Goal: Transaction & Acquisition: Purchase product/service

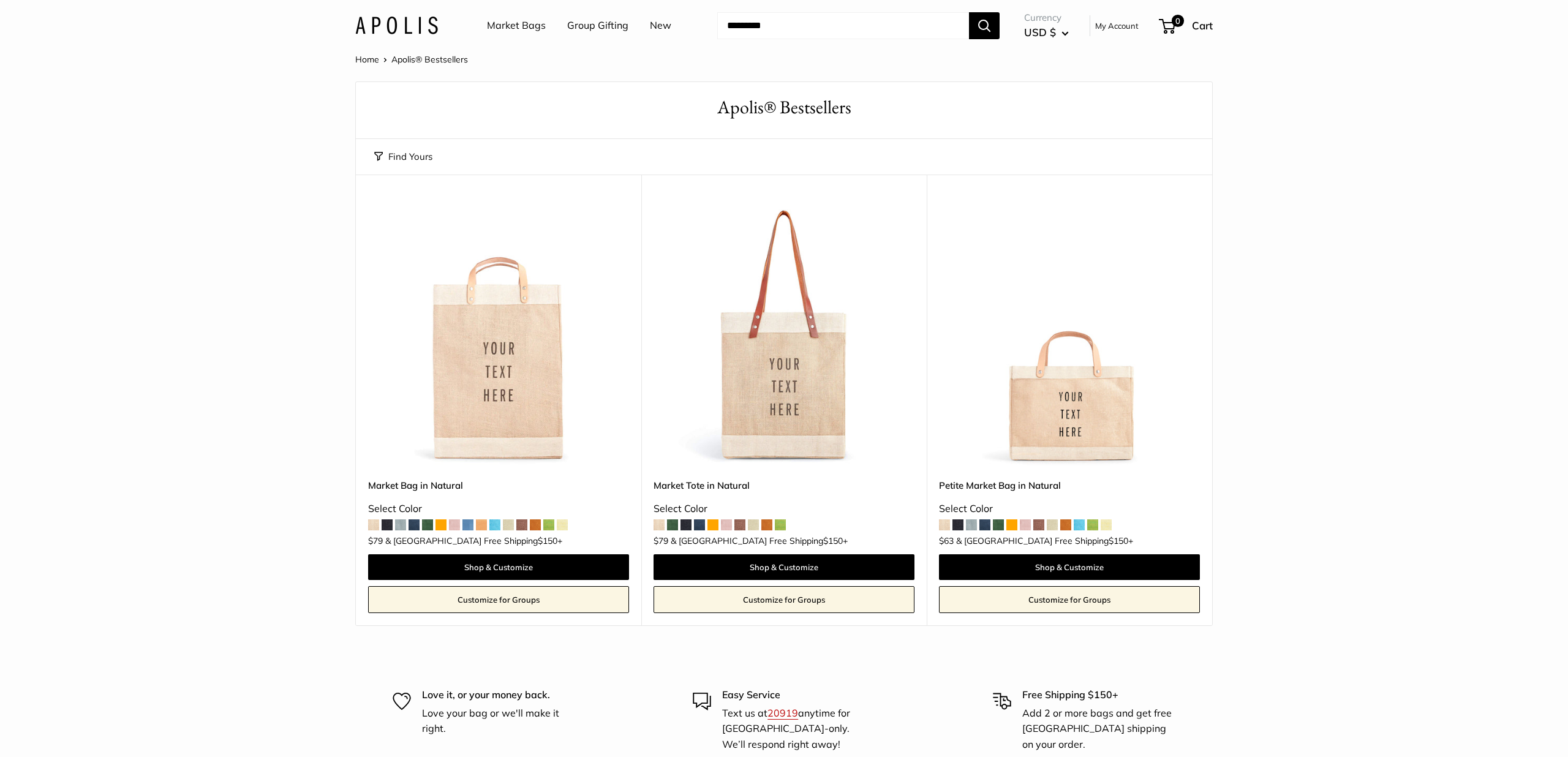
click at [1097, 527] on span at bounding box center [1092, 525] width 11 height 11
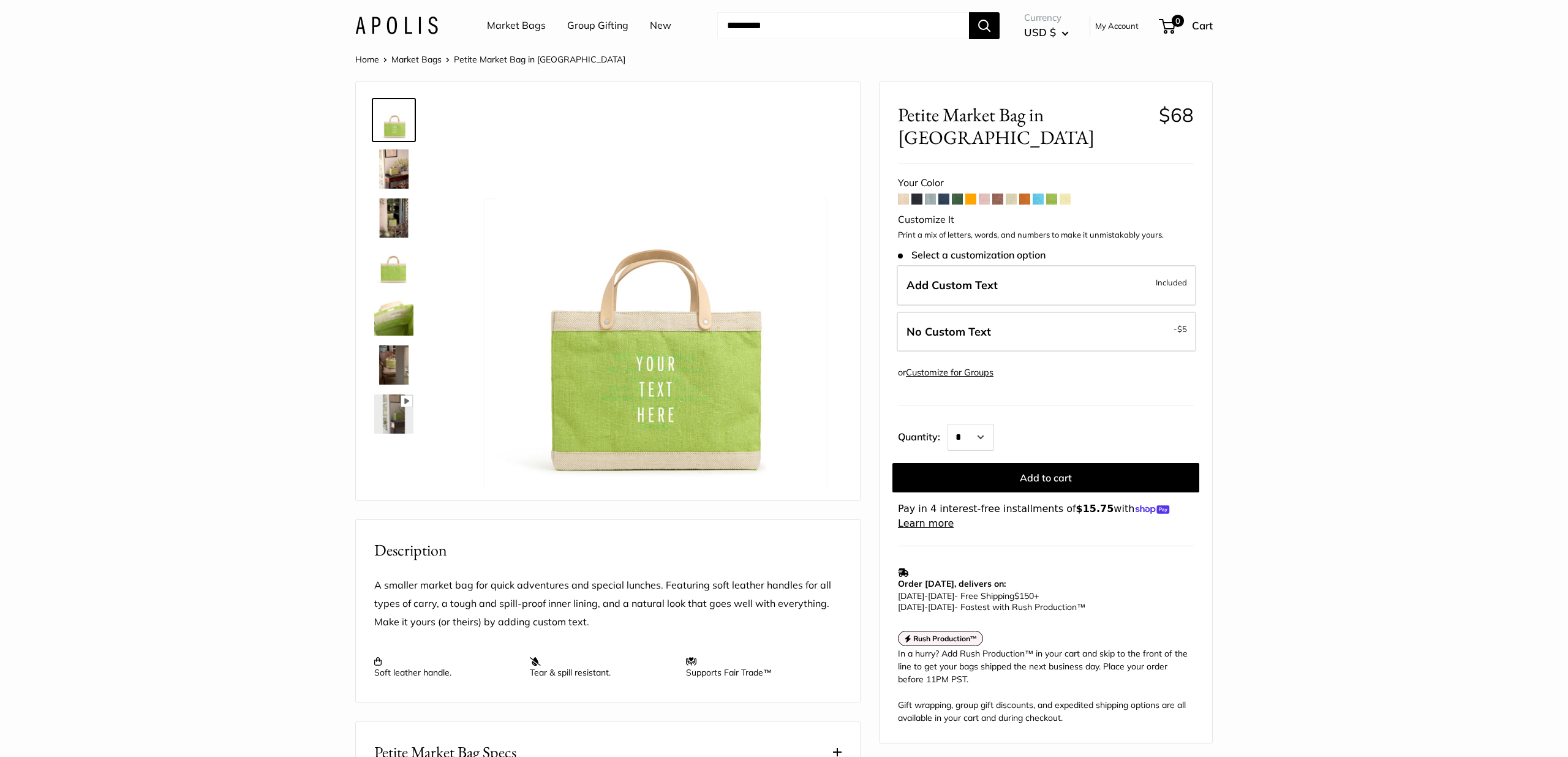
click at [906, 194] on span at bounding box center [903, 199] width 11 height 11
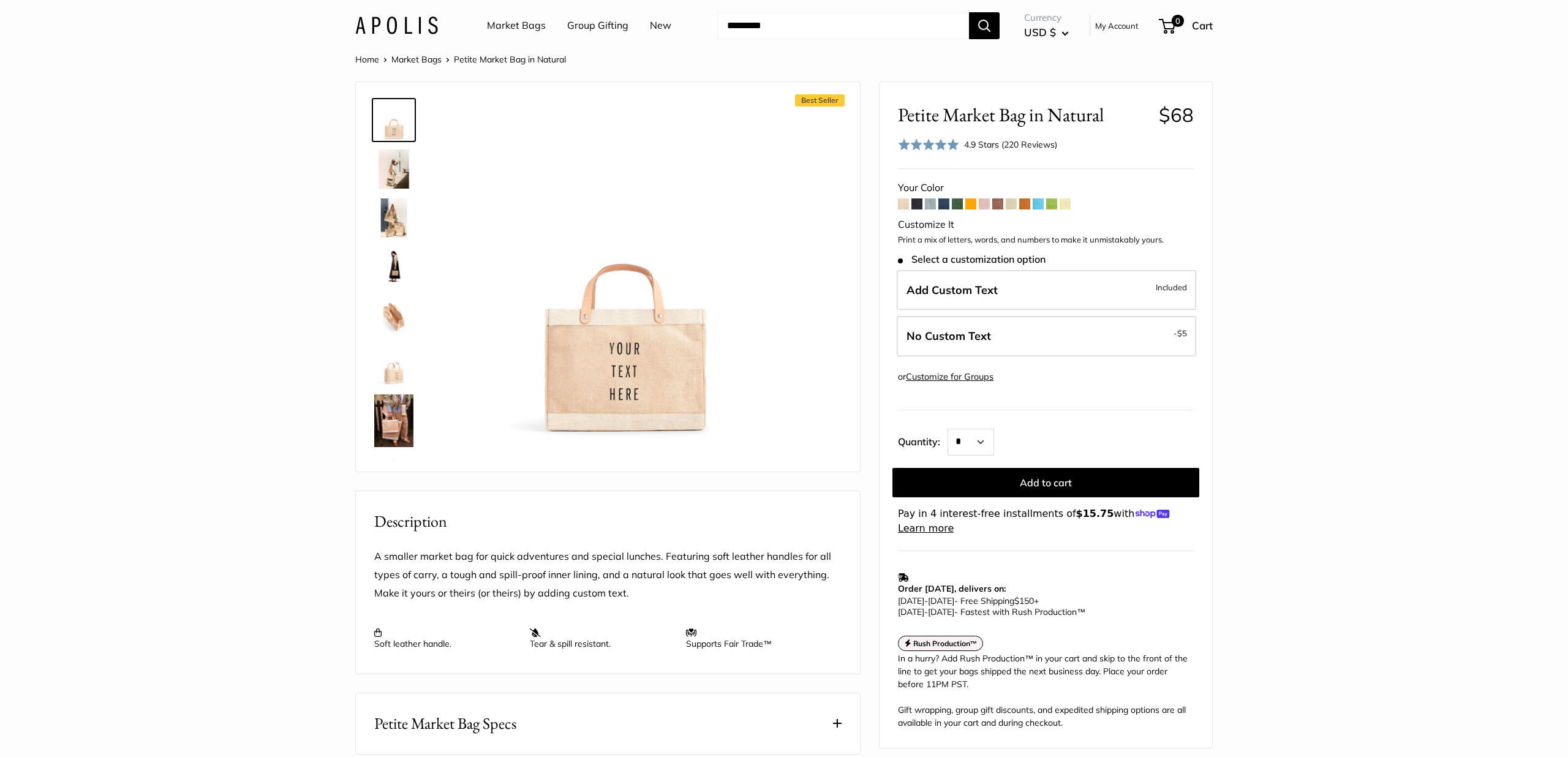
click at [919, 202] on span at bounding box center [917, 204] width 11 height 11
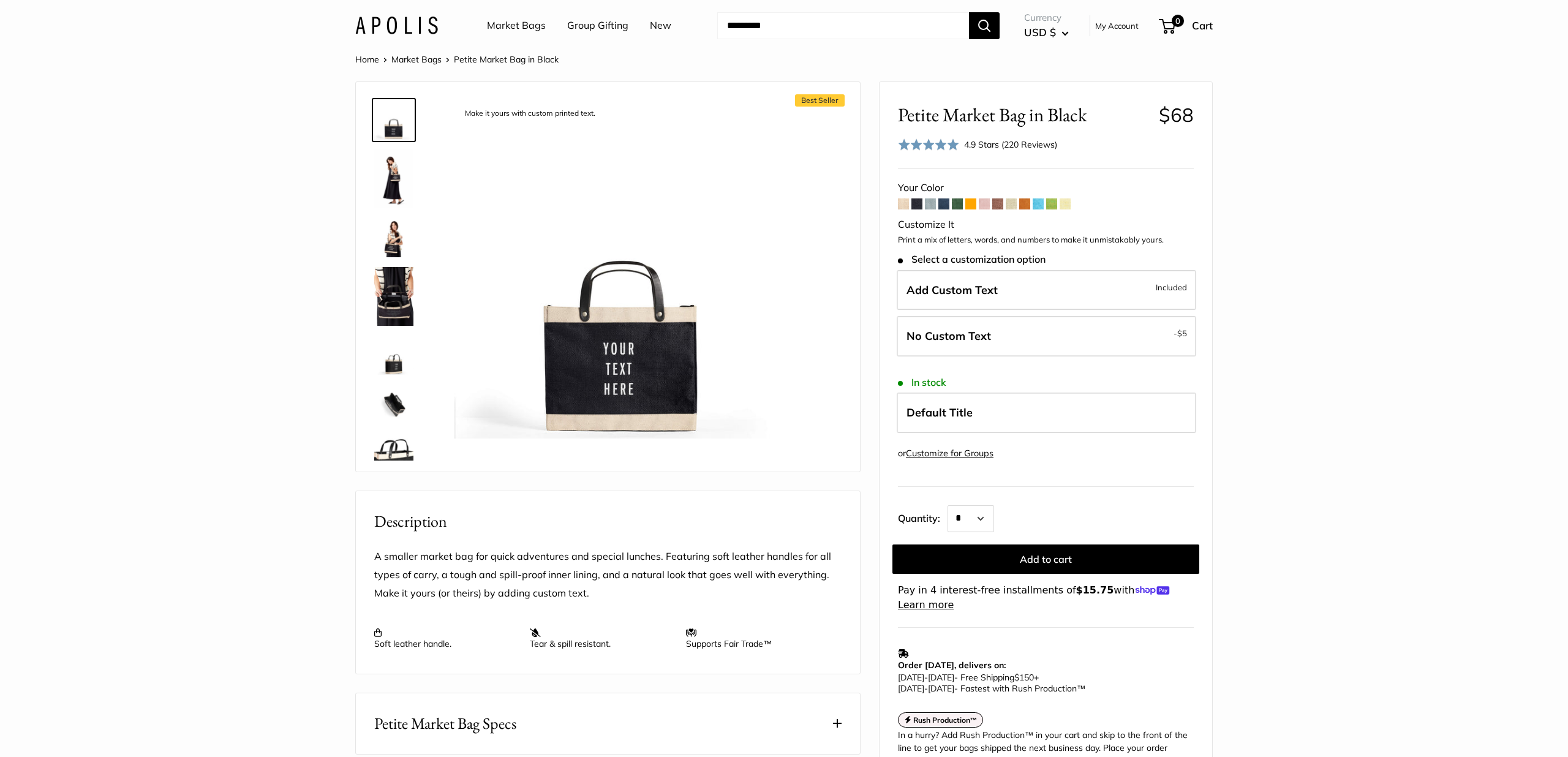
click at [934, 205] on span at bounding box center [930, 204] width 11 height 11
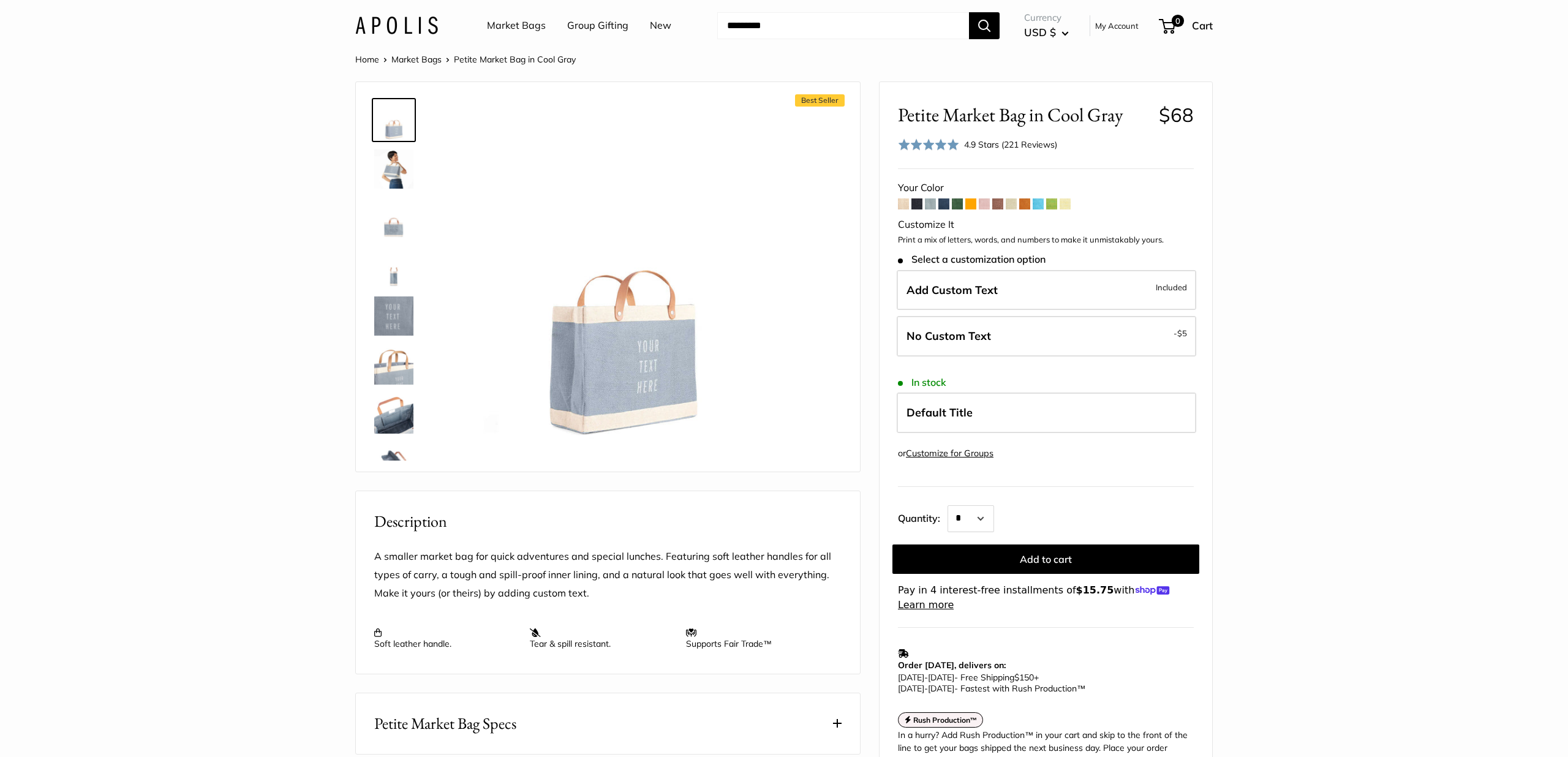
click at [942, 205] on span at bounding box center [943, 204] width 11 height 11
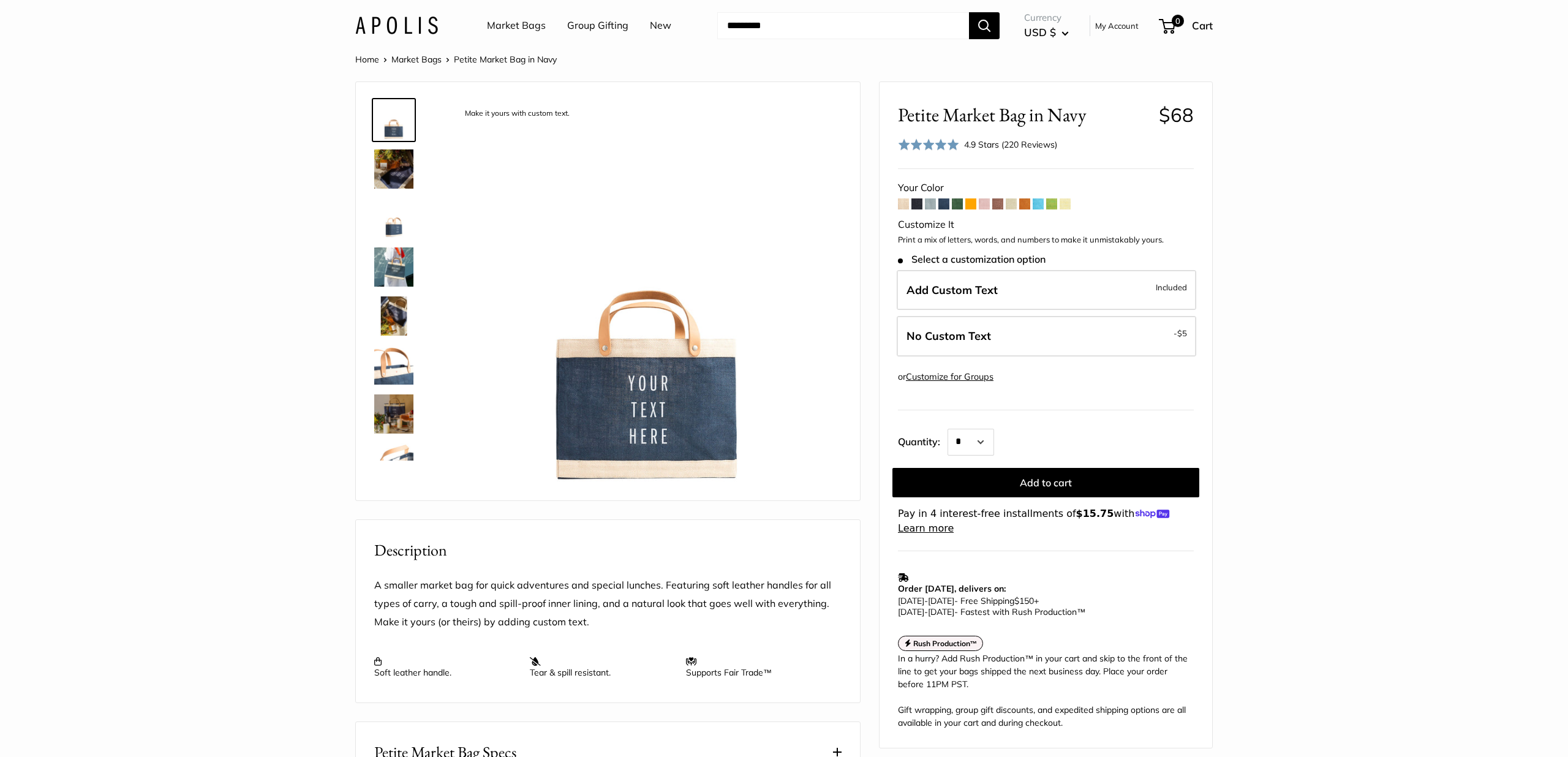
click at [959, 205] on span at bounding box center [957, 204] width 11 height 11
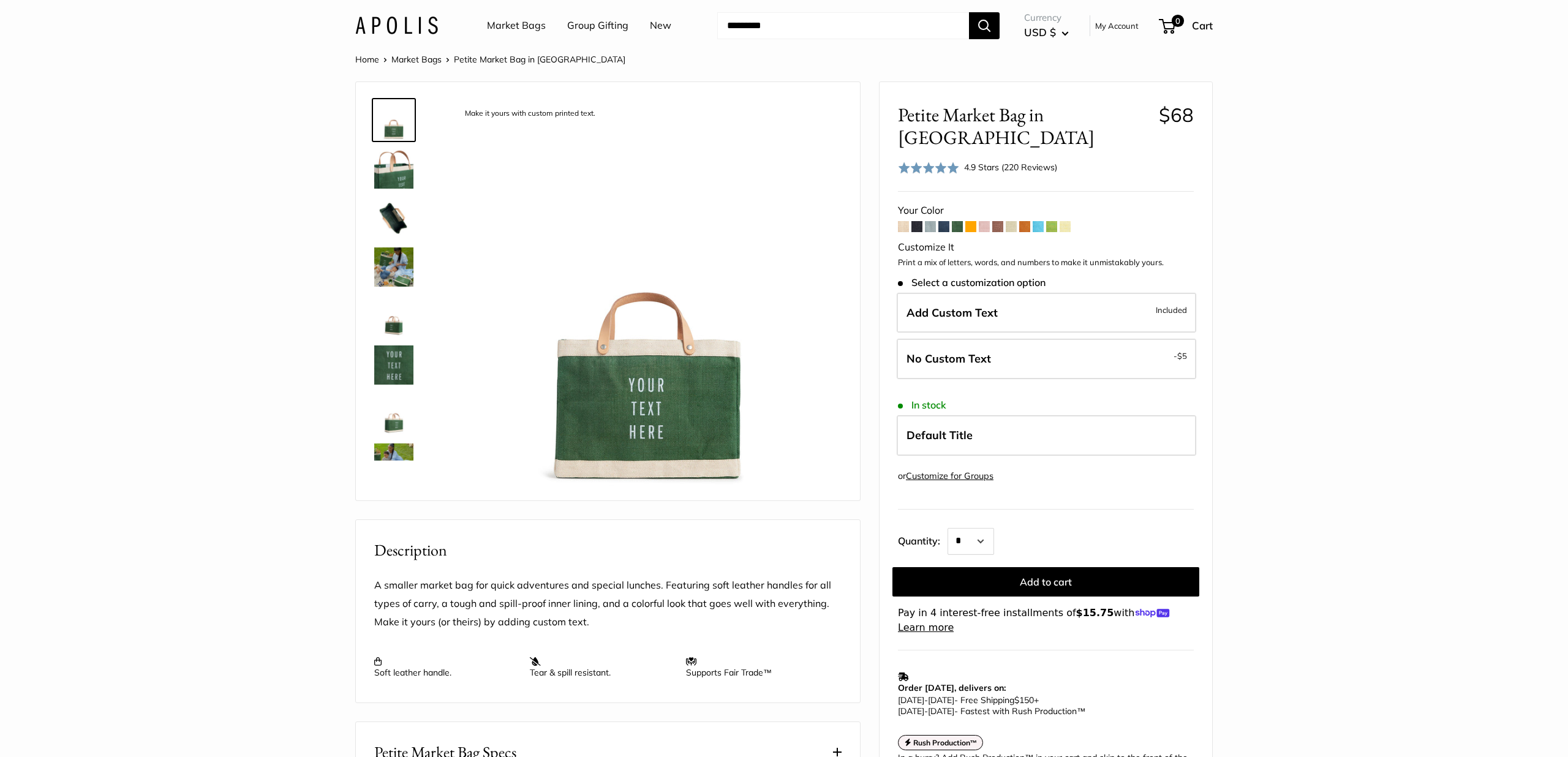
click at [970, 221] on span at bounding box center [971, 226] width 11 height 11
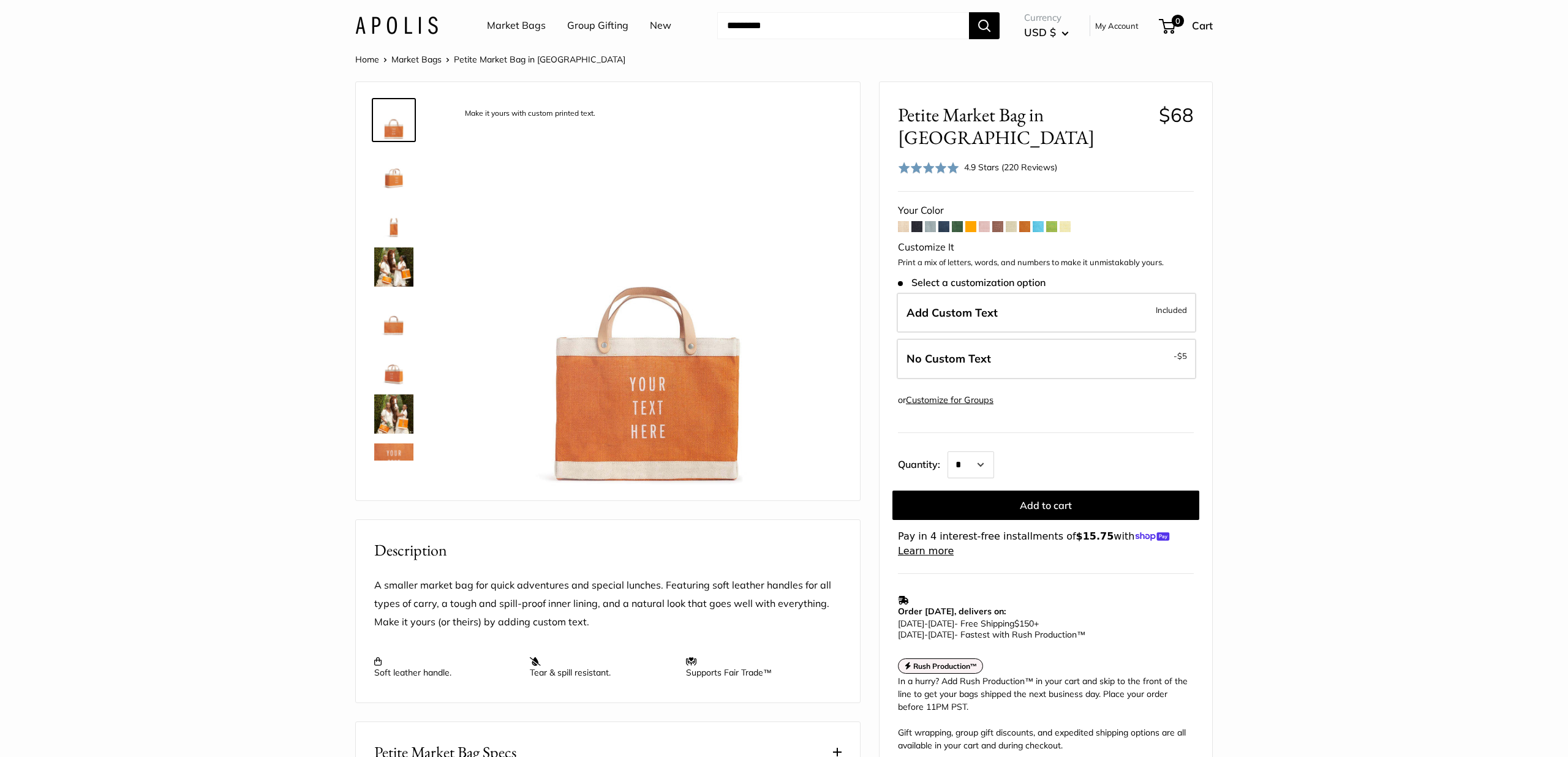
click at [984, 221] on span at bounding box center [984, 226] width 11 height 11
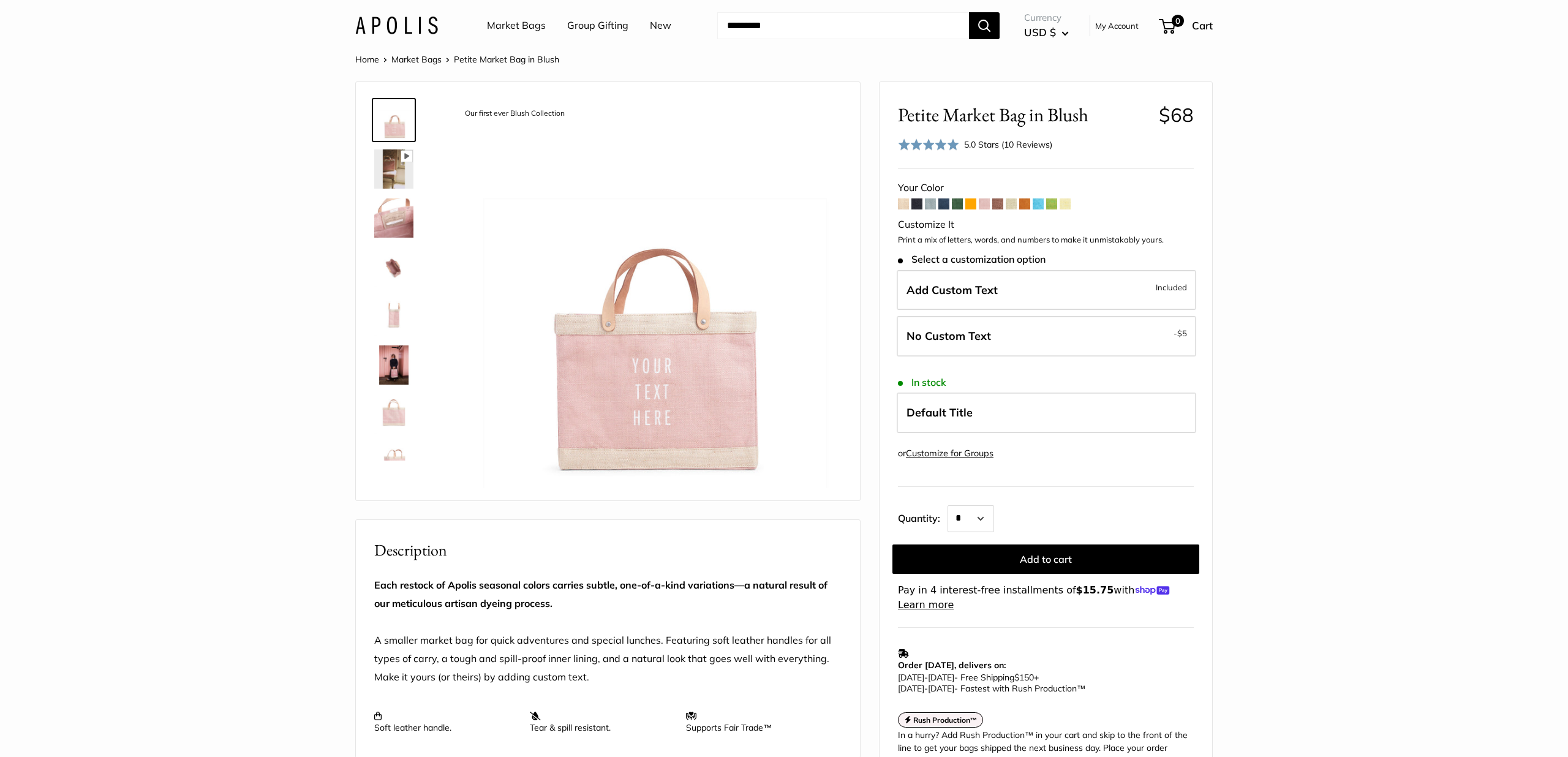
click at [998, 205] on span at bounding box center [998, 204] width 11 height 11
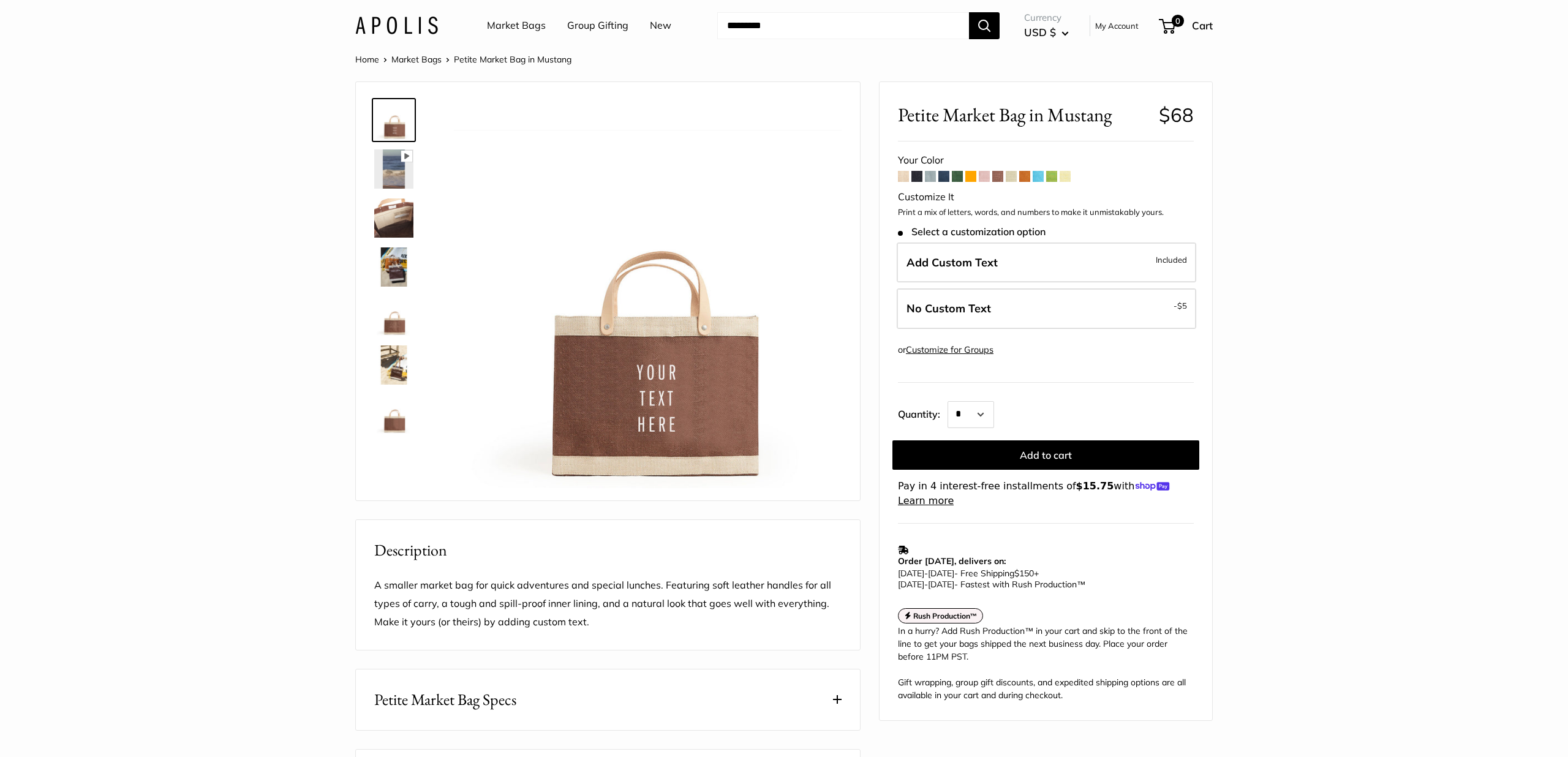
click at [1010, 184] on form "Your Color -" at bounding box center [1045, 330] width 296 height 357
click at [1010, 179] on span at bounding box center [1011, 176] width 11 height 11
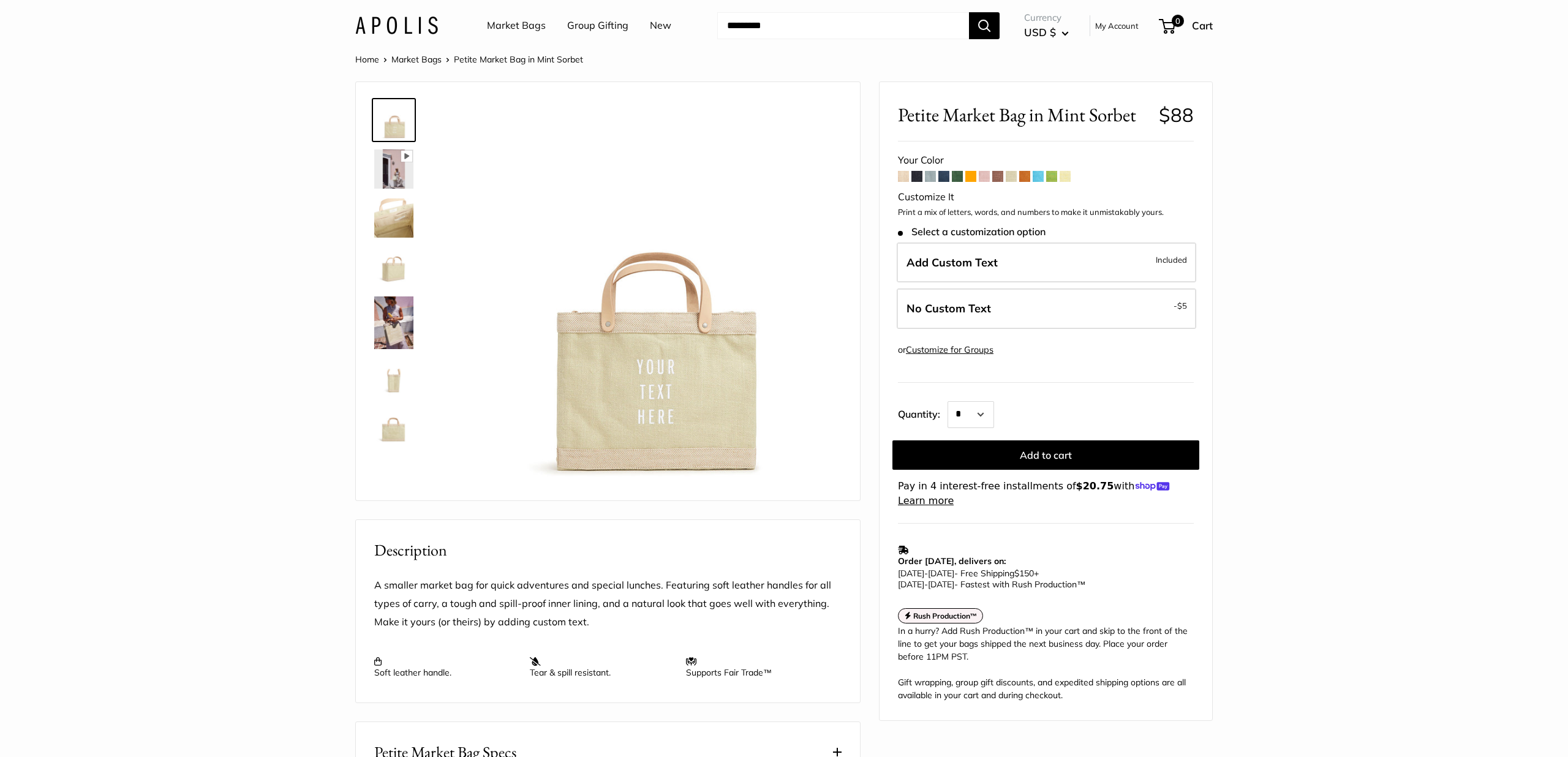
click at [1027, 179] on span at bounding box center [1024, 176] width 11 height 11
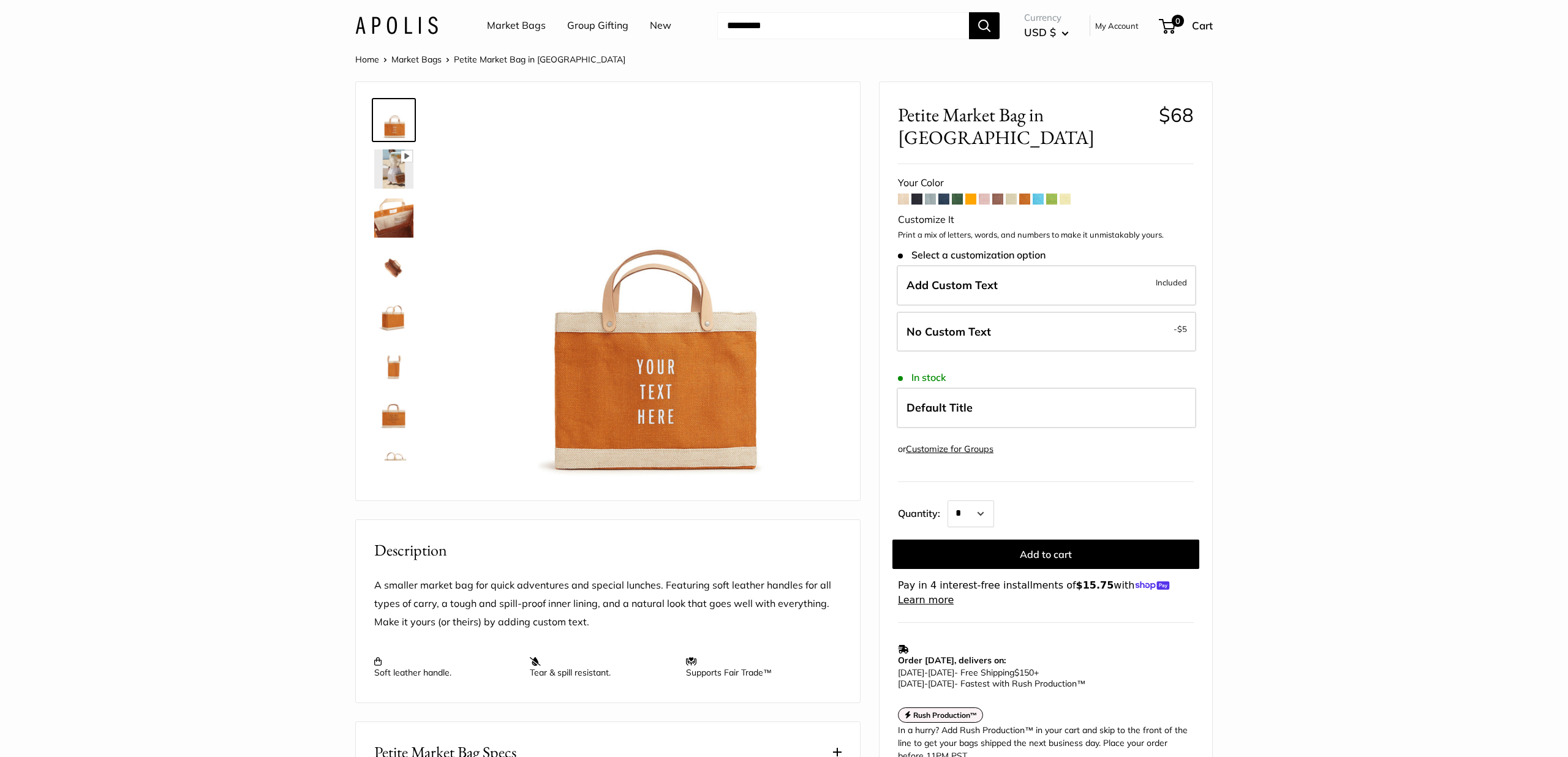
click at [1037, 194] on span at bounding box center [1038, 199] width 11 height 11
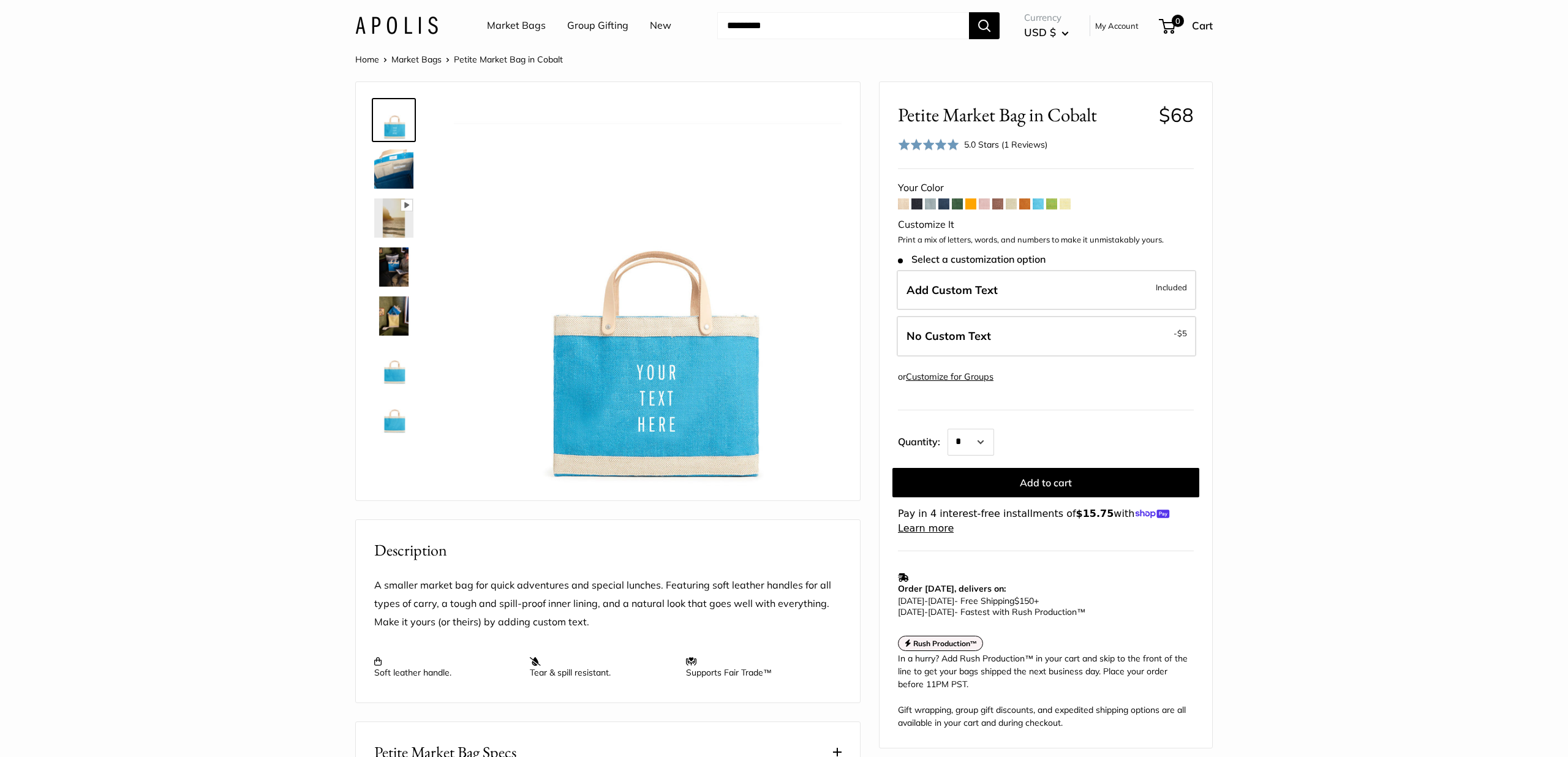
click at [1052, 205] on span at bounding box center [1051, 204] width 11 height 11
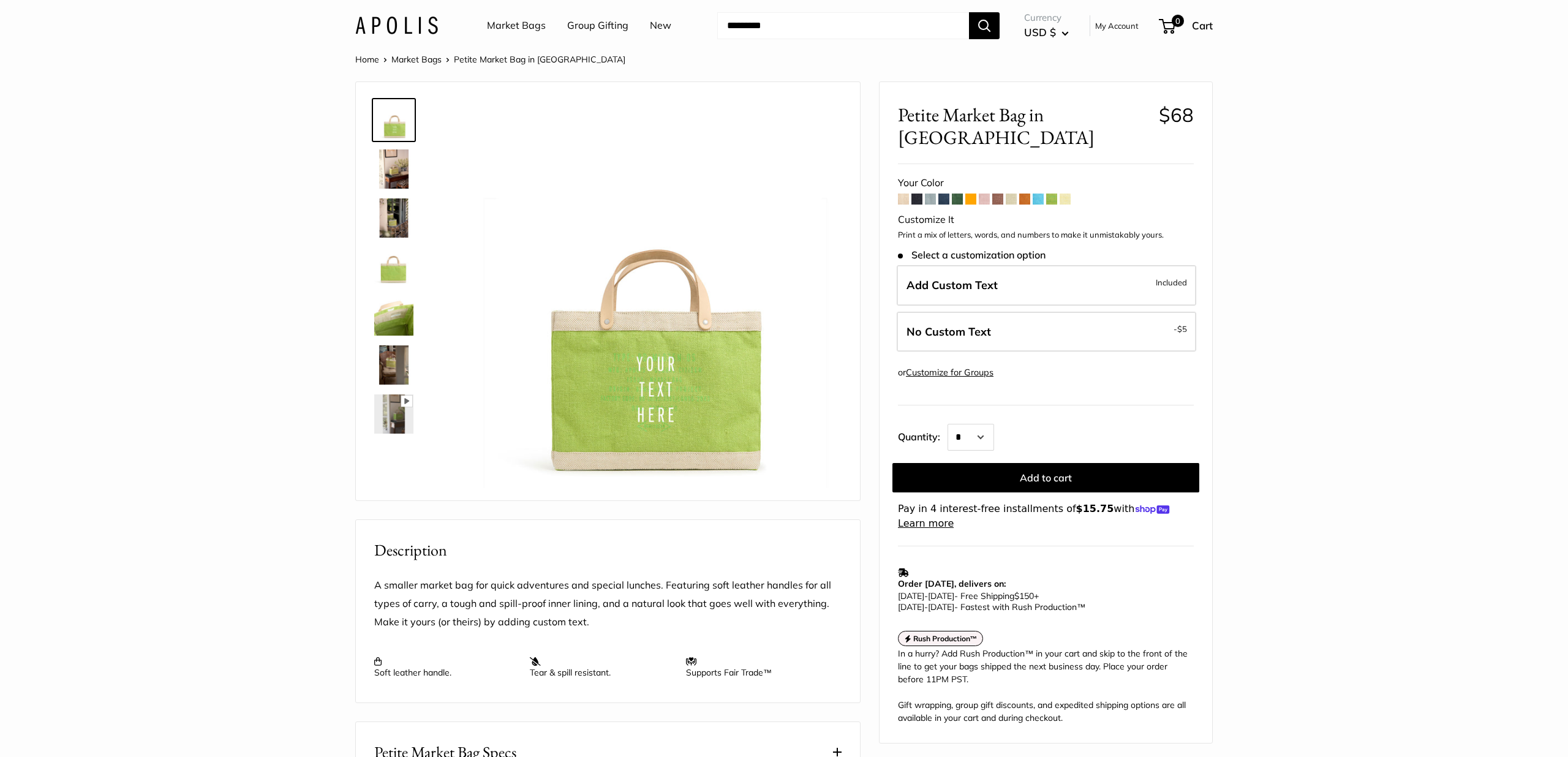
click at [1063, 194] on span at bounding box center [1065, 199] width 11 height 11
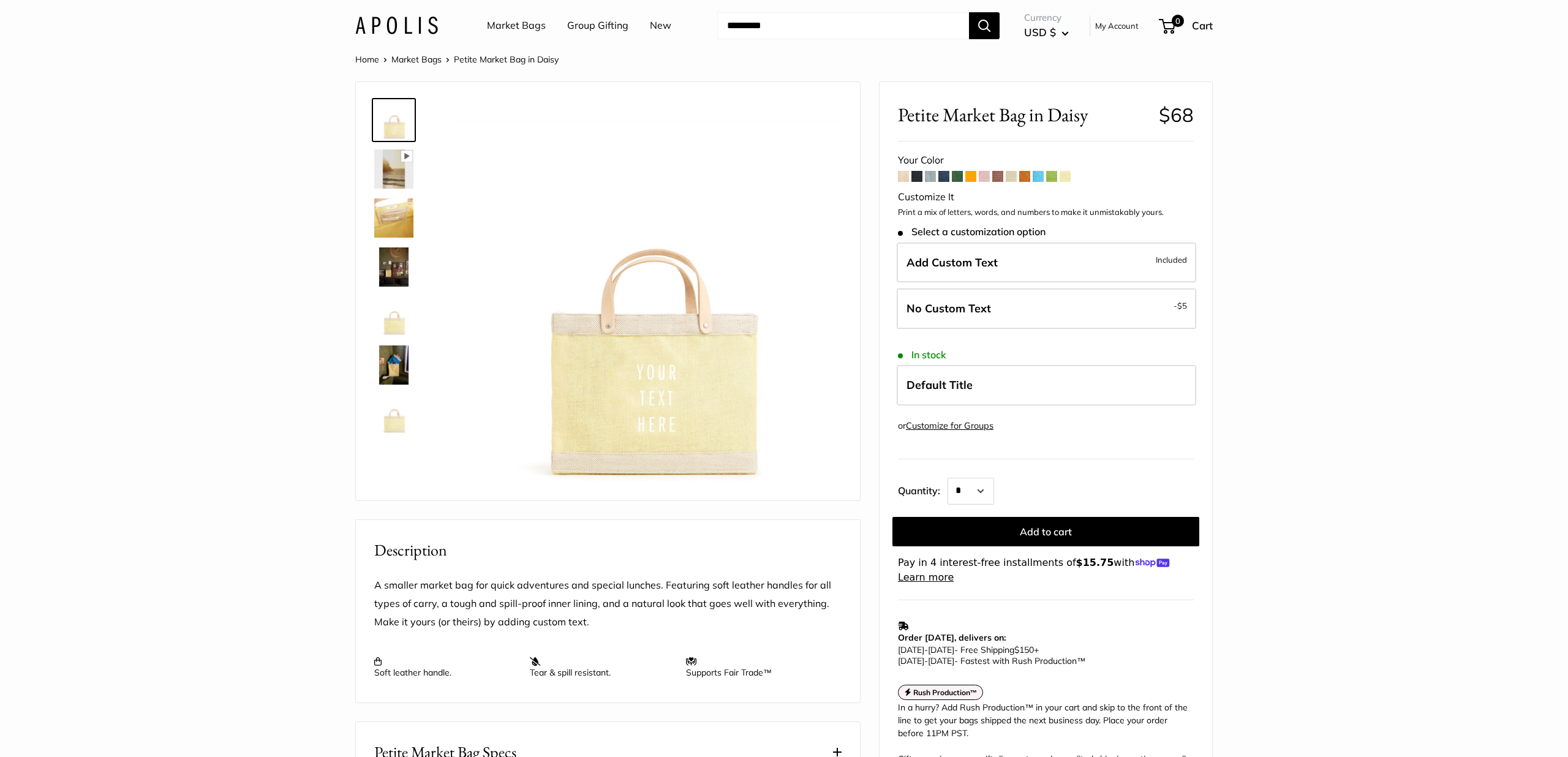
click at [666, 30] on link "New" at bounding box center [661, 25] width 22 height 18
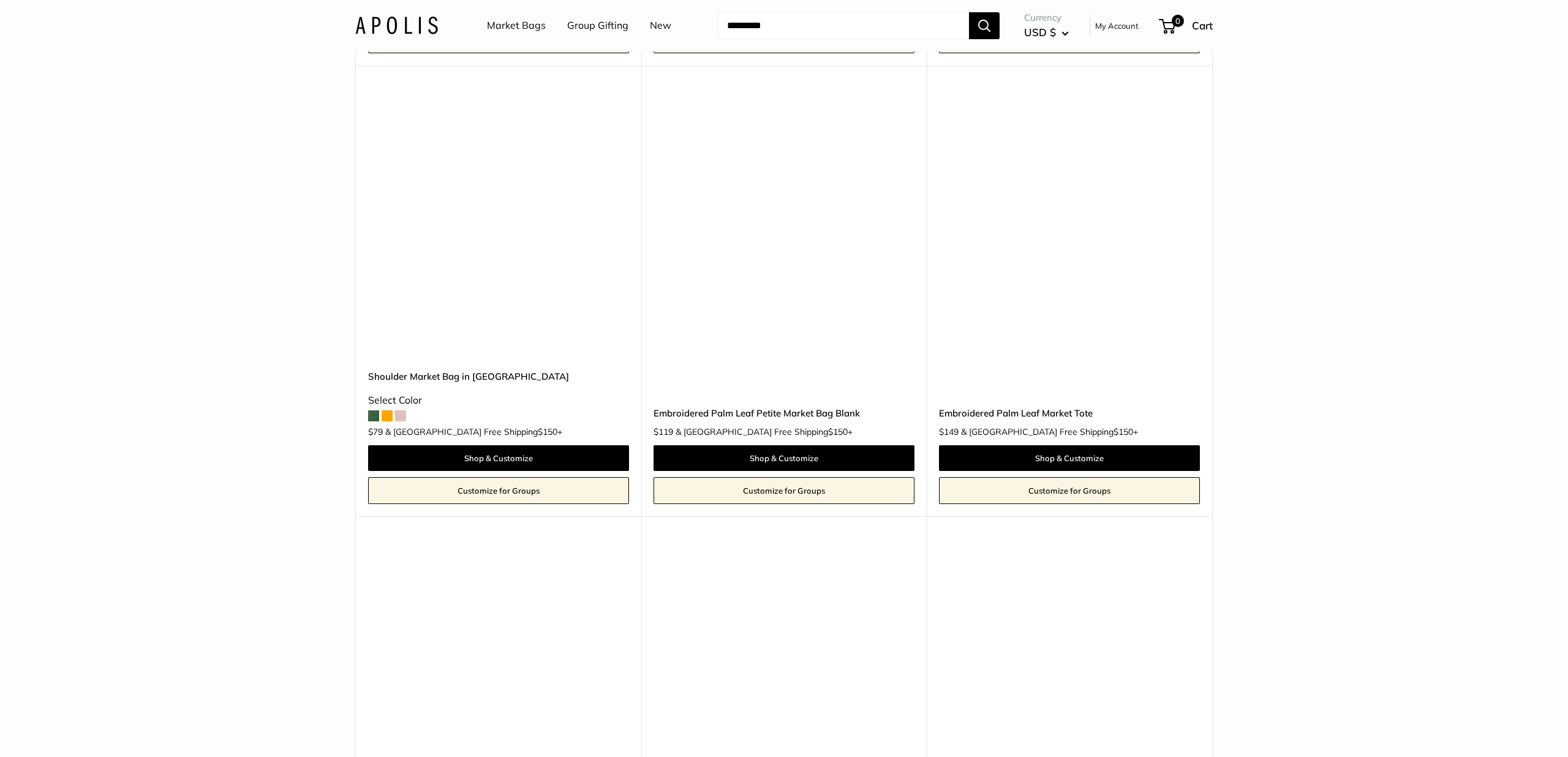
scroll to position [5413, 0]
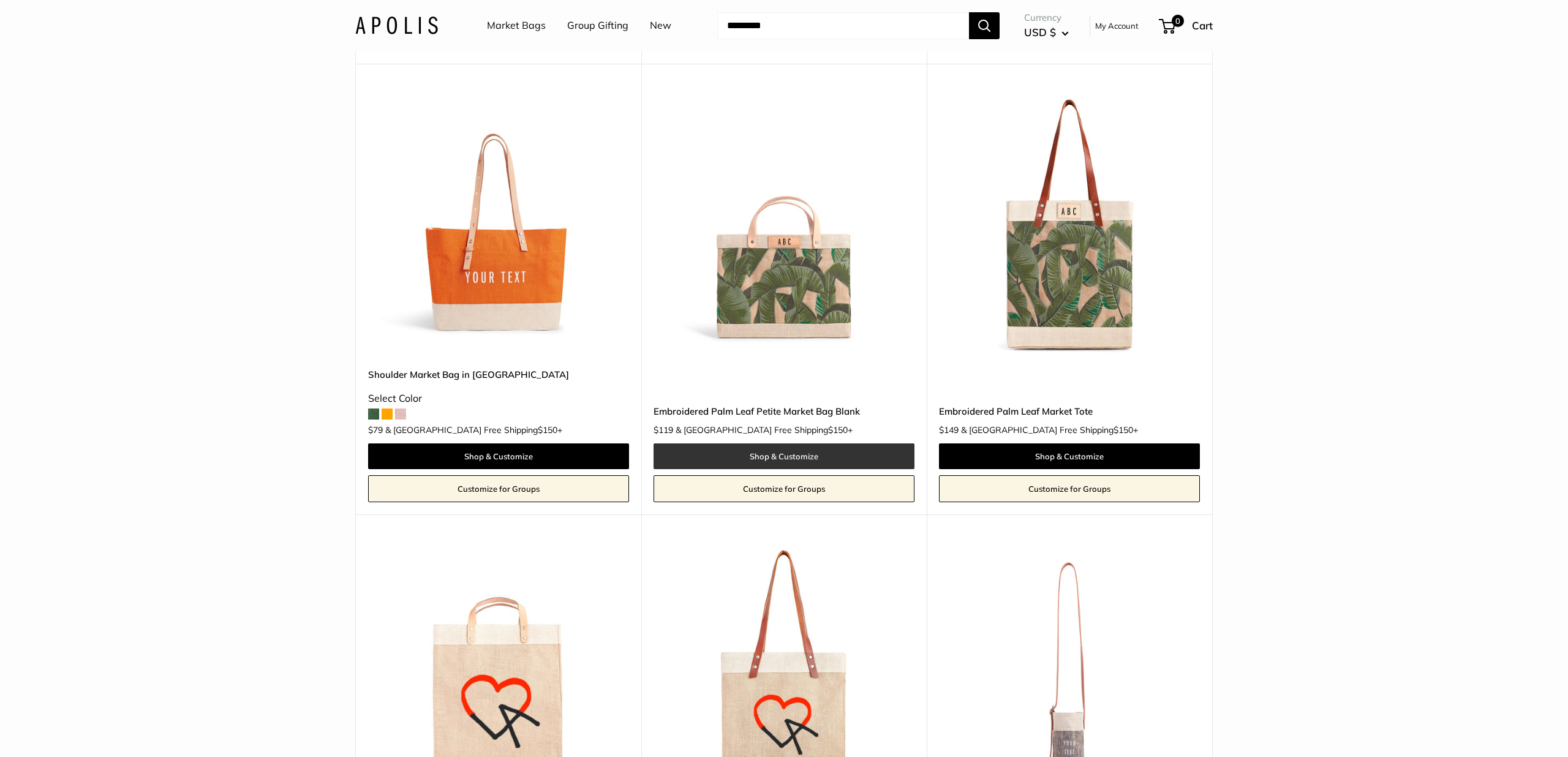
click at [781, 460] on link "Shop & Customize" at bounding box center [784, 457] width 261 height 26
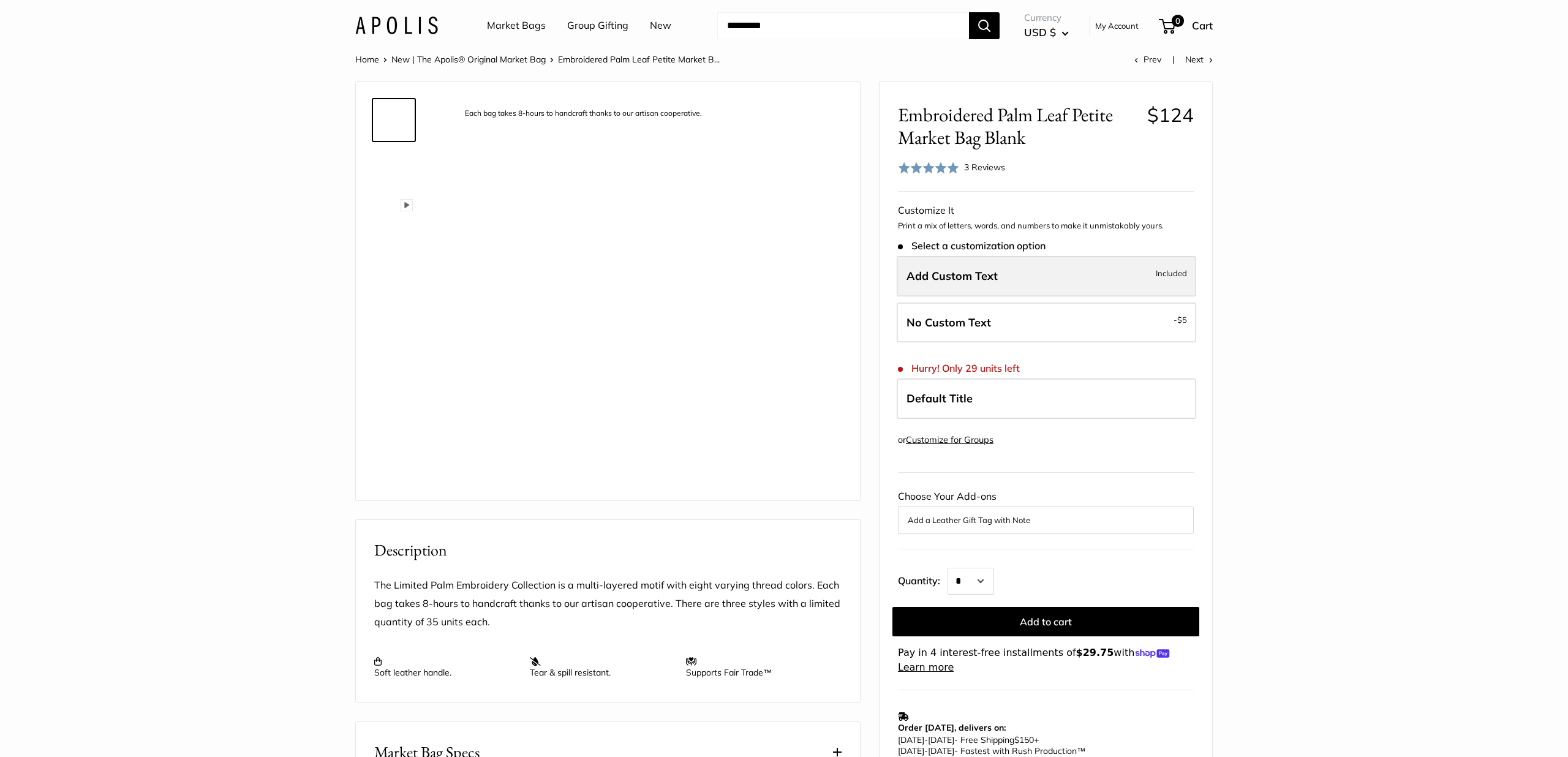
click at [1014, 272] on label "Add Custom Text Included" at bounding box center [1047, 276] width 299 height 40
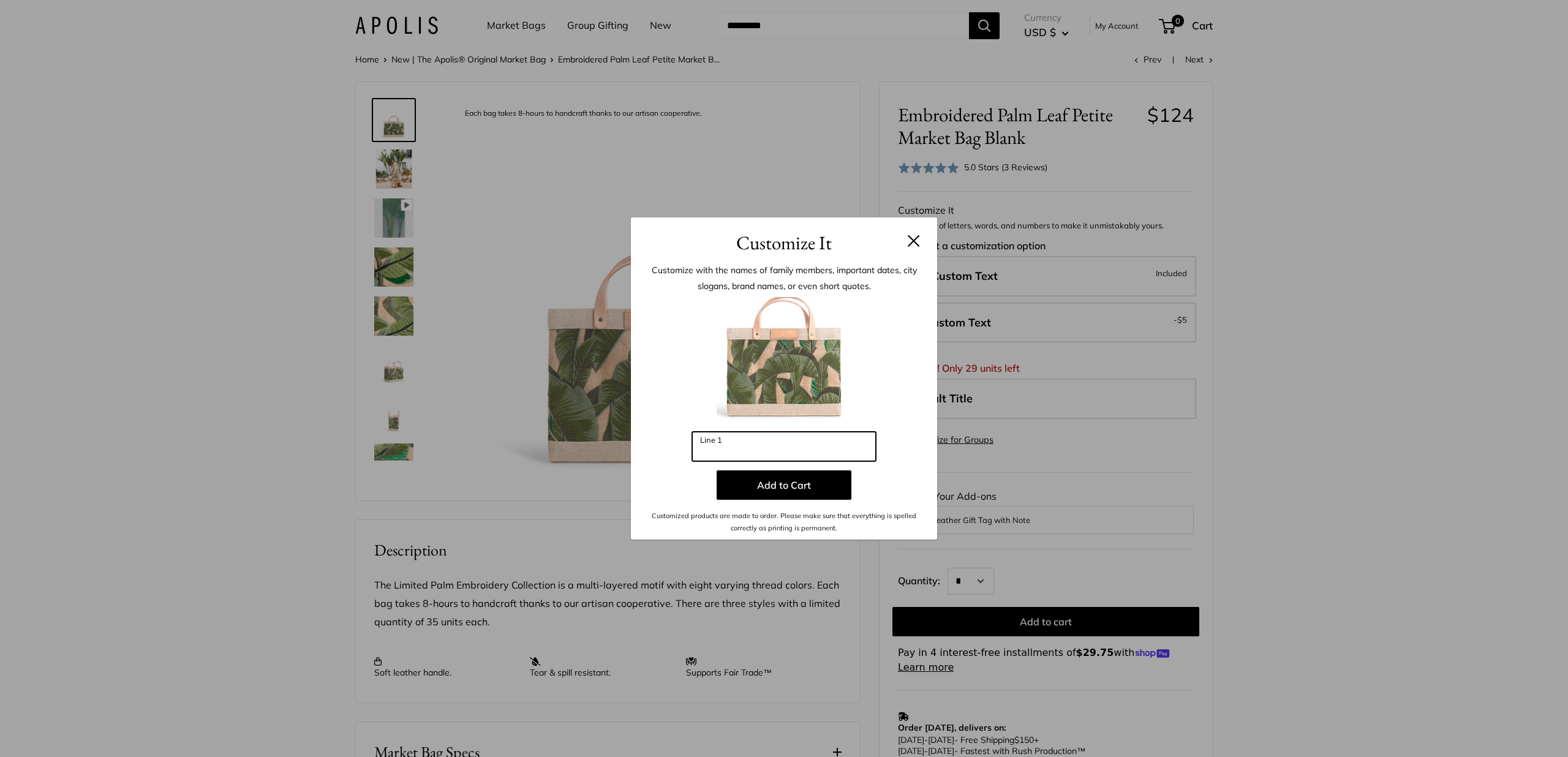
click at [737, 453] on input "Line 1" at bounding box center [784, 446] width 184 height 30
type input "***"
click at [763, 488] on button "Add to Cart" at bounding box center [784, 485] width 134 height 30
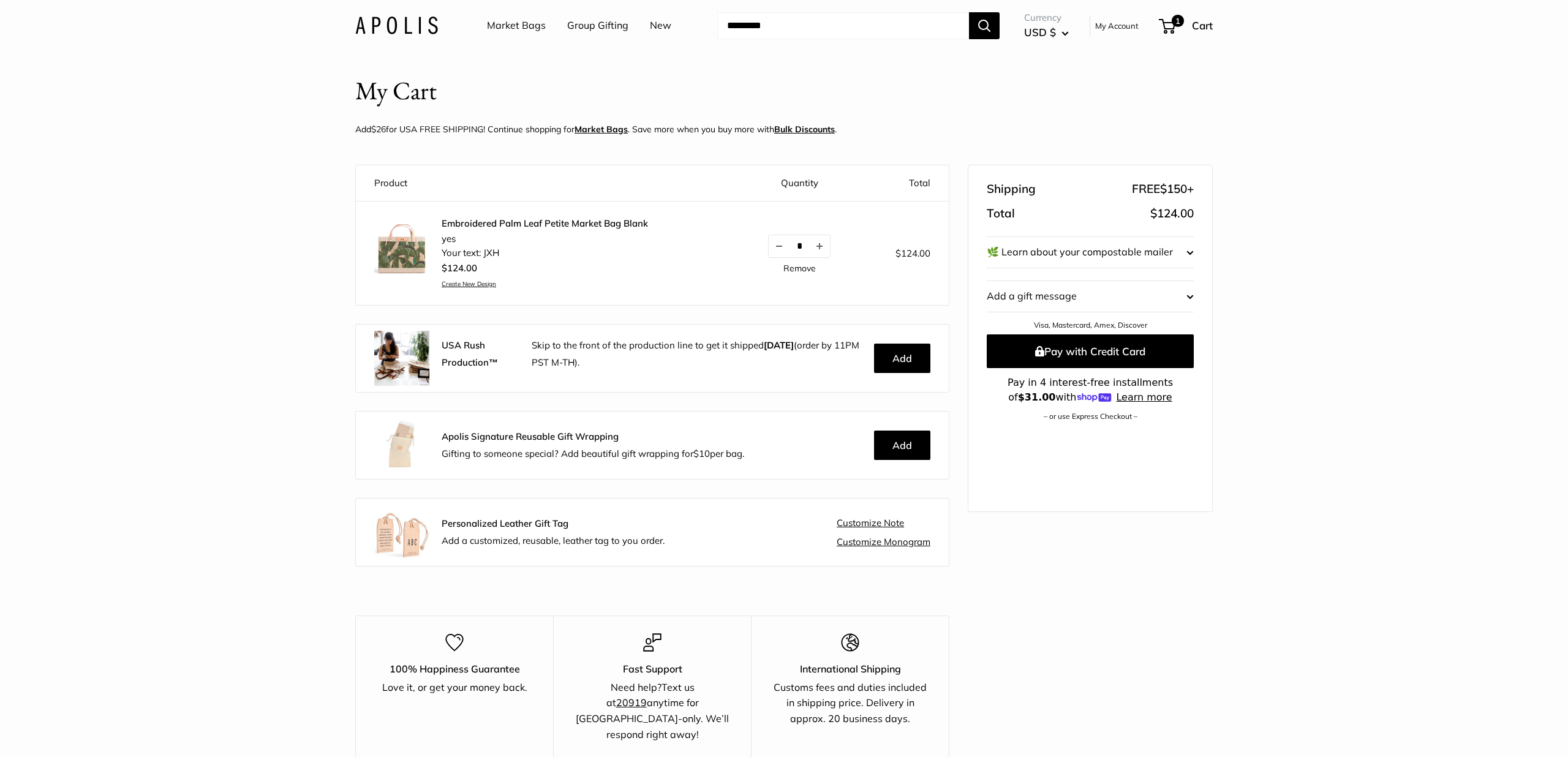
click at [400, 261] on img at bounding box center [402, 252] width 55 height 55
